Goal: Information Seeking & Learning: Learn about a topic

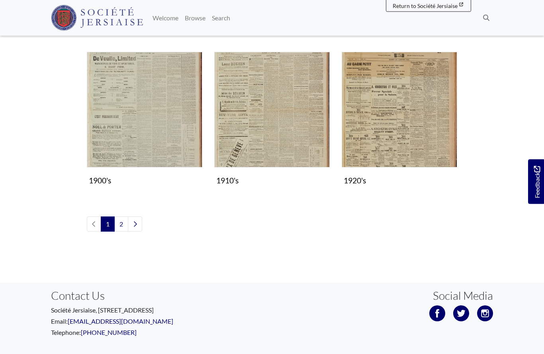
scroll to position [683, 0]
click at [405, 134] on img "Subcollection" at bounding box center [399, 109] width 115 height 115
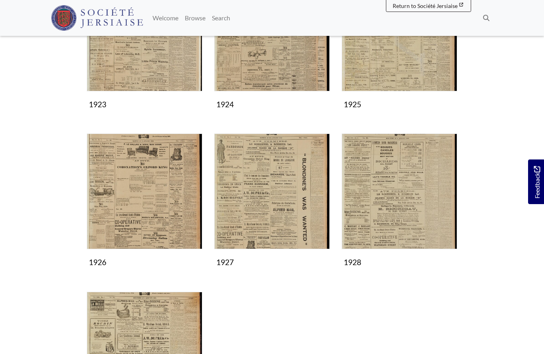
scroll to position [355, 0]
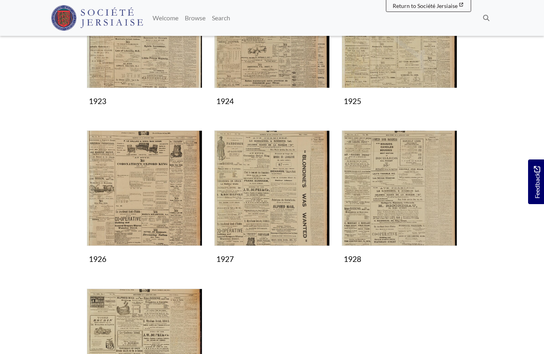
click at [398, 196] on img "Subcollection" at bounding box center [399, 187] width 115 height 115
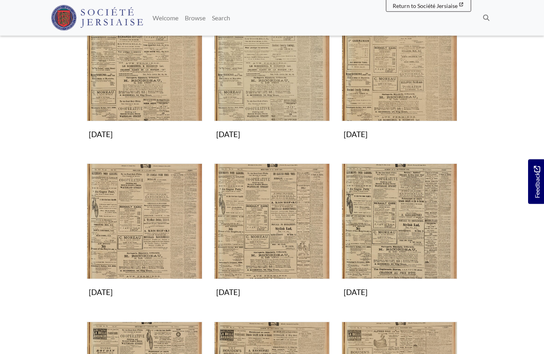
scroll to position [322, 0]
click at [148, 220] on img "Subcollection" at bounding box center [144, 220] width 115 height 115
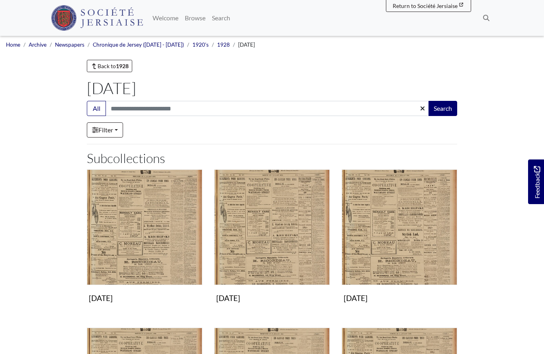
click at [394, 243] on img "Subcollection" at bounding box center [399, 226] width 115 height 115
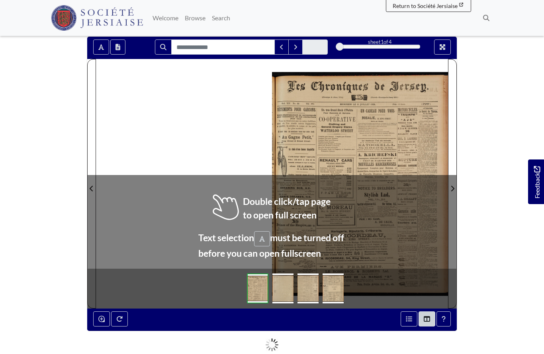
scroll to position [69, 0]
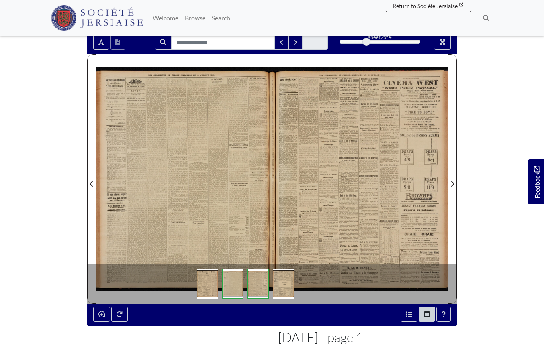
scroll to position [104, 0]
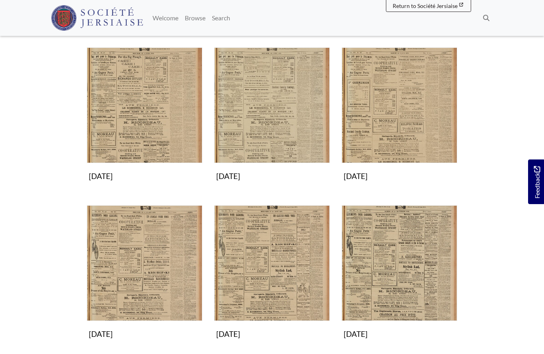
scroll to position [296, 0]
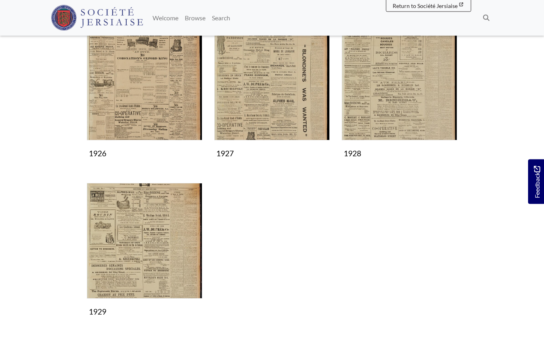
scroll to position [460, 0]
click at [166, 243] on img "Subcollection" at bounding box center [144, 240] width 115 height 115
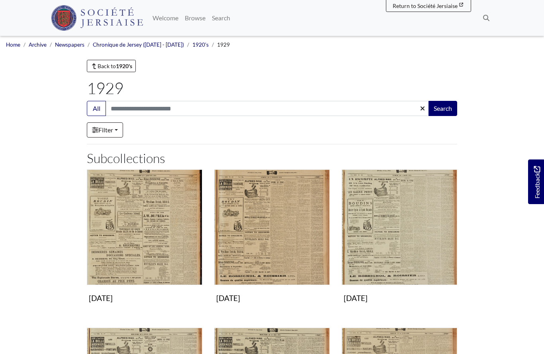
click at [389, 233] on img "Subcollection" at bounding box center [399, 226] width 115 height 115
click at [404, 234] on img "Subcollection" at bounding box center [399, 226] width 115 height 115
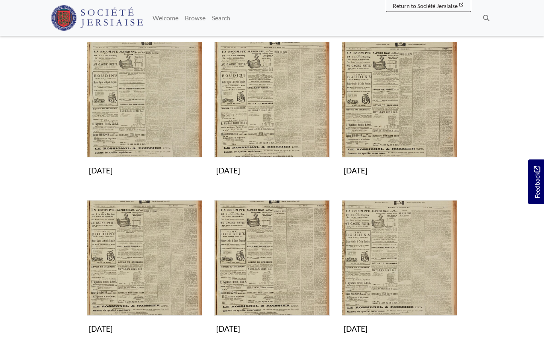
scroll to position [125, 0]
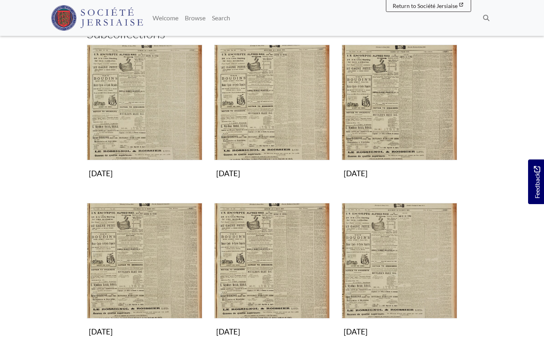
click at [154, 116] on img "Subcollection" at bounding box center [144, 102] width 115 height 115
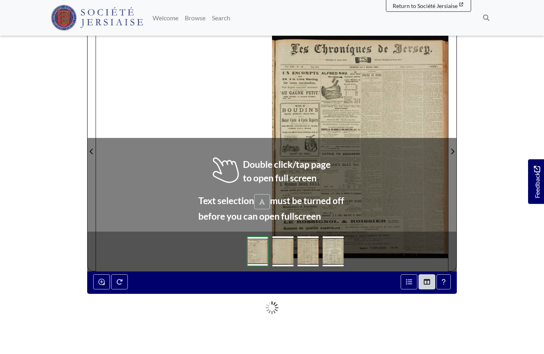
scroll to position [101, 0]
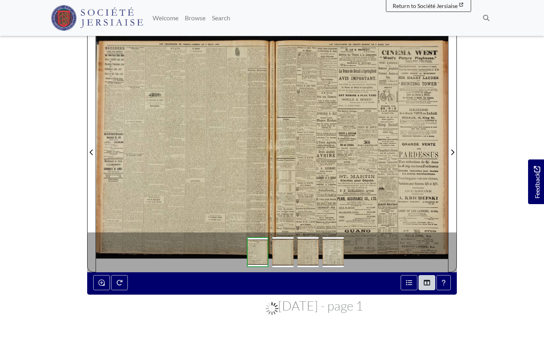
scroll to position [135, 0]
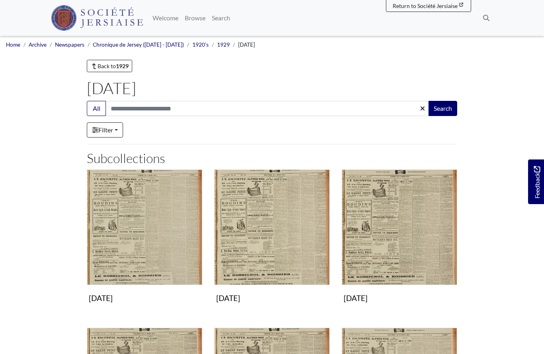
click at [294, 248] on img "Subcollection" at bounding box center [271, 226] width 115 height 115
click at [401, 243] on img "Subcollection" at bounding box center [399, 226] width 115 height 115
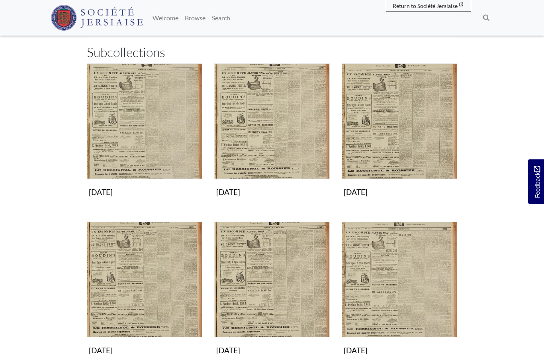
scroll to position [111, 0]
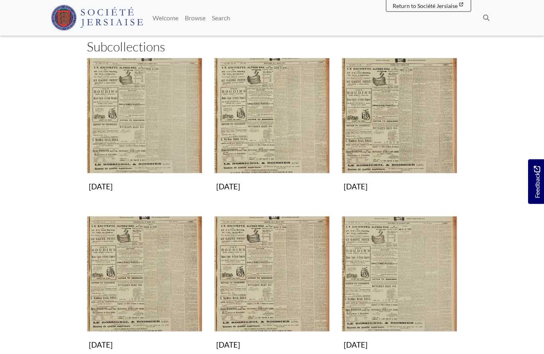
click at [145, 294] on img "Subcollection" at bounding box center [144, 273] width 115 height 115
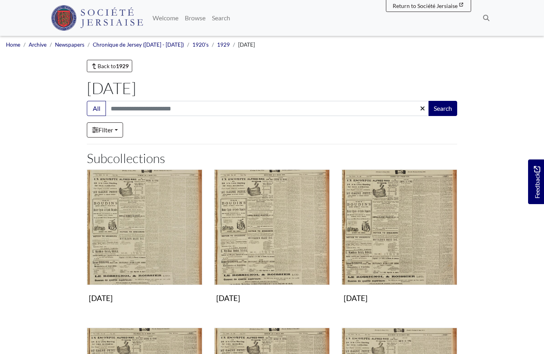
scroll to position [146, 0]
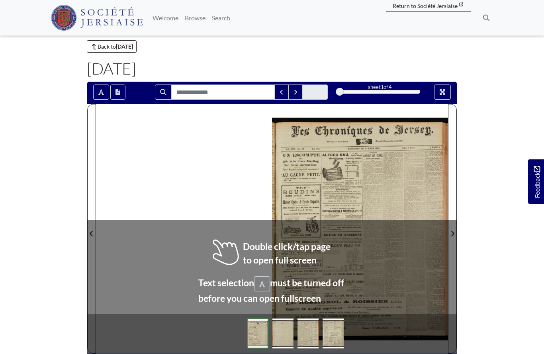
scroll to position [20, 0]
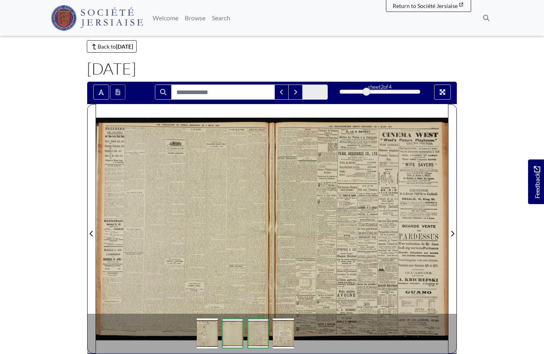
scroll to position [54, 0]
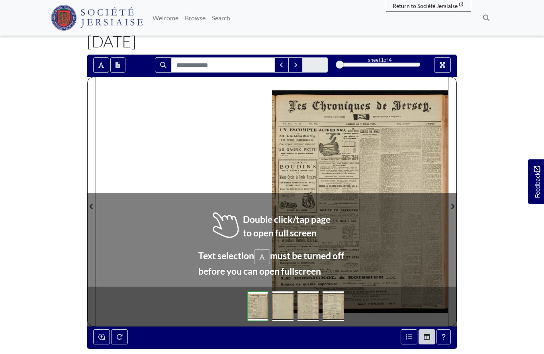
scroll to position [46, 0]
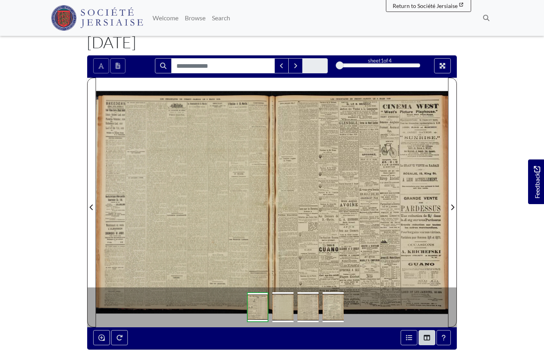
scroll to position [80, 0]
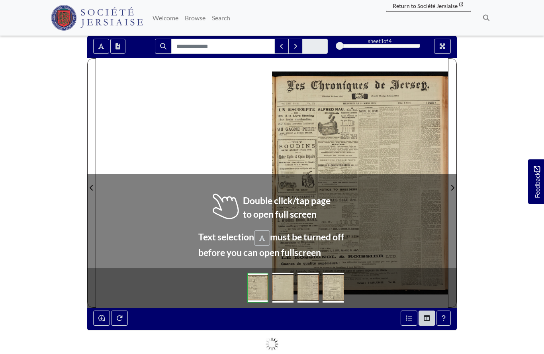
scroll to position [65, 0]
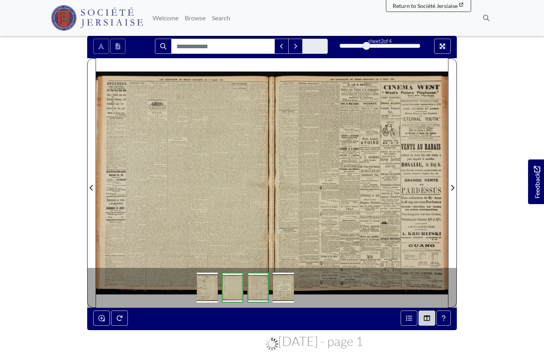
scroll to position [100, 0]
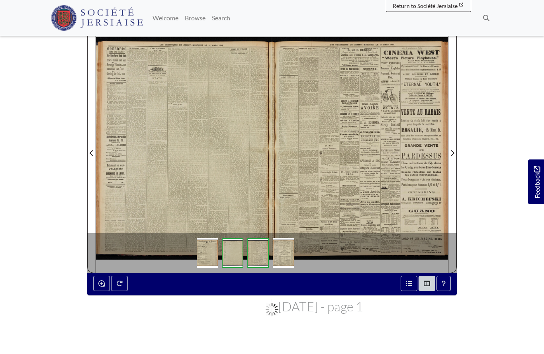
click at [185, 161] on div at bounding box center [184, 147] width 176 height 249
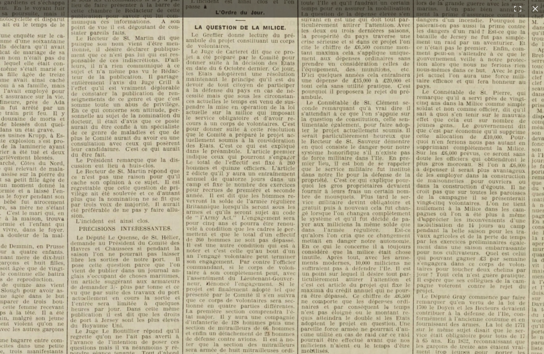
click at [326, 319] on img at bounding box center [275, 258] width 985 height 1394
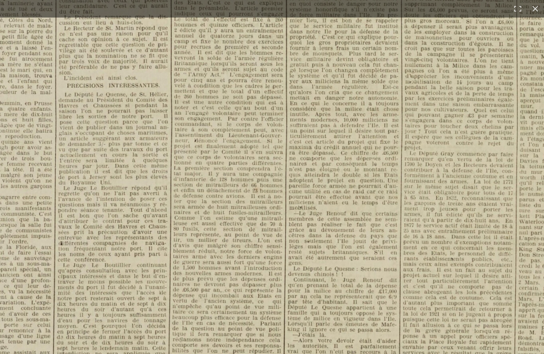
click at [278, 338] on img at bounding box center [263, 115] width 985 height 1394
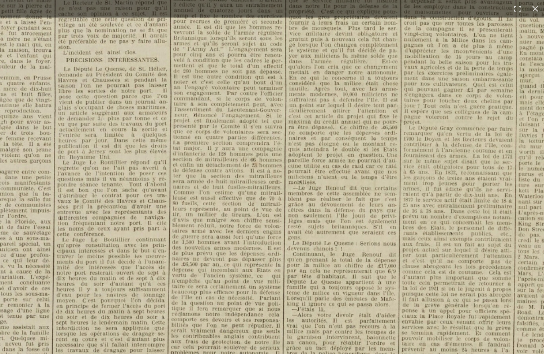
click at [286, 326] on img at bounding box center [262, 90] width 985 height 1394
